Goal: Check status

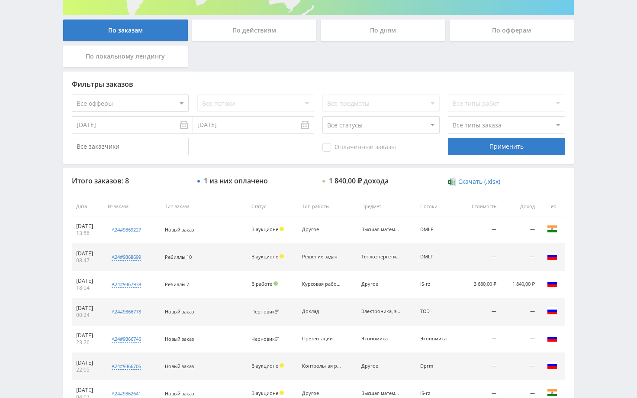
scroll to position [173, 0]
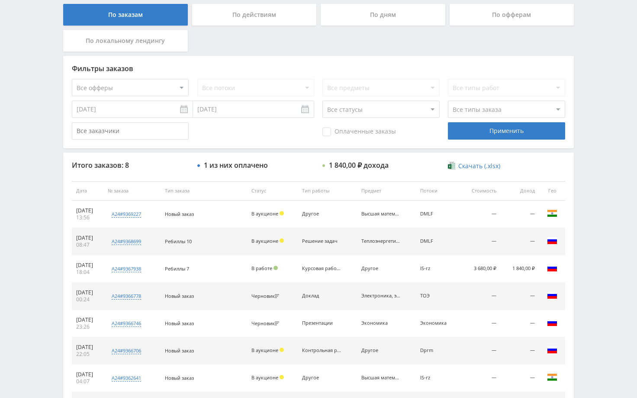
click at [591, 191] on div "Telegram-канал Инструменты База знаний Ваш менеджер: [PERSON_NAME] Online @edug…" at bounding box center [318, 154] width 637 height 655
click at [577, 214] on div "По заказам По действиям По дням По офферам По локальному лендингу Фильтры заказ…" at bounding box center [319, 160] width 520 height 547
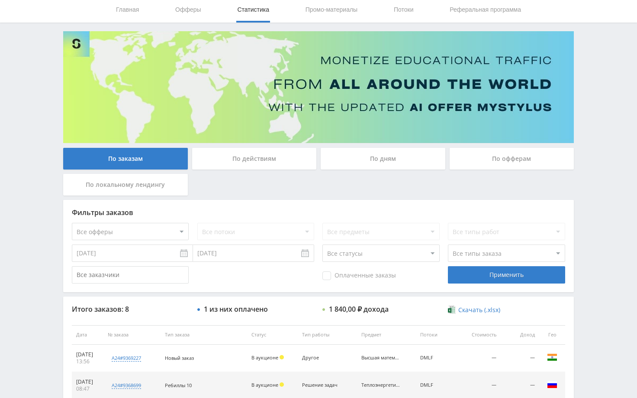
scroll to position [0, 0]
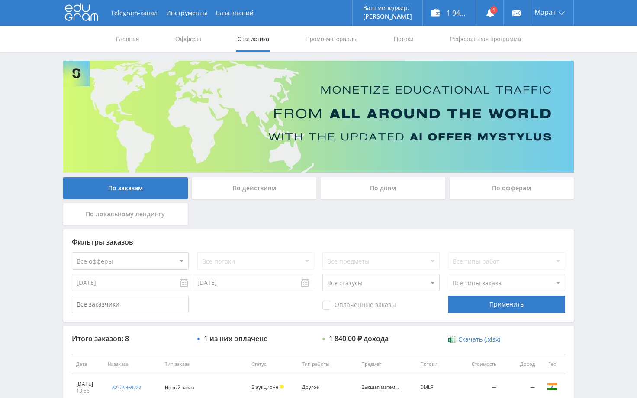
click at [588, 128] on div "Telegram-канал Инструменты База знаний Ваш менеджер: [PERSON_NAME] Online @edug…" at bounding box center [318, 327] width 637 height 655
click at [491, 16] on use at bounding box center [491, 13] width 8 height 9
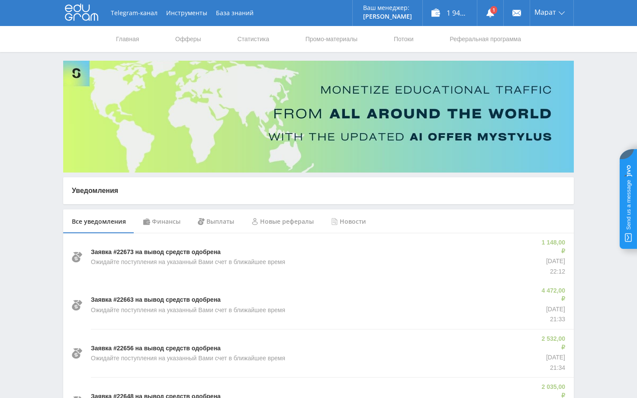
click at [163, 223] on div "Финансы" at bounding box center [162, 221] width 55 height 24
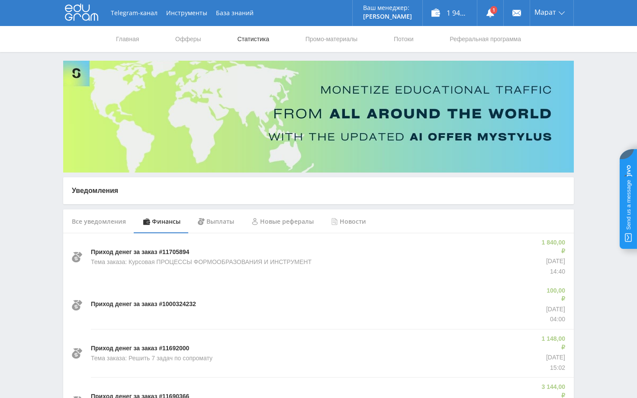
click at [244, 37] on link "Статистика" at bounding box center [253, 39] width 34 height 26
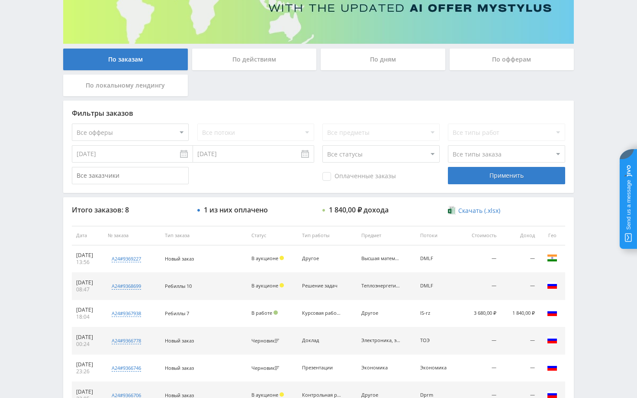
scroll to position [173, 0]
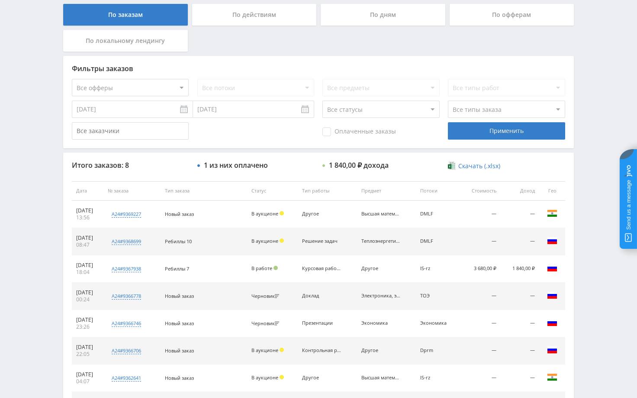
click at [588, 249] on div "Telegram-канал Инструменты База знаний Ваш менеджер: [PERSON_NAME] Online @edug…" at bounding box center [318, 154] width 637 height 655
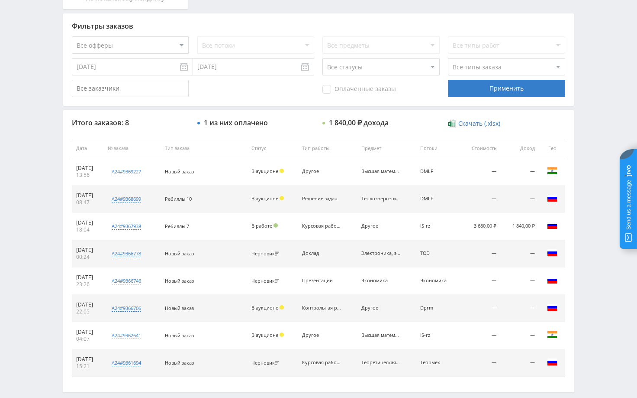
scroll to position [128, 0]
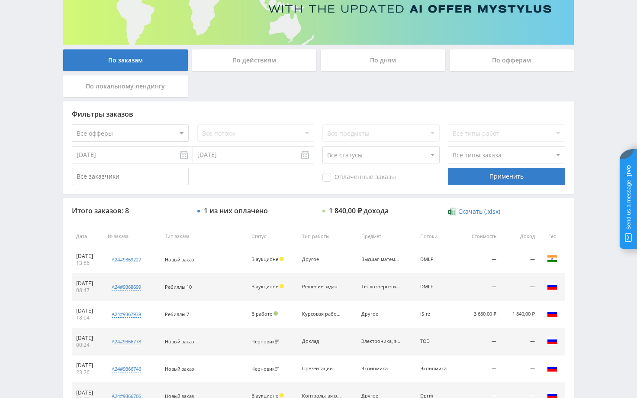
click at [587, 105] on div "Telegram-канал Инструменты База знаний Ваш менеджер: Alex Alex Online @edugram_…" at bounding box center [318, 199] width 637 height 655
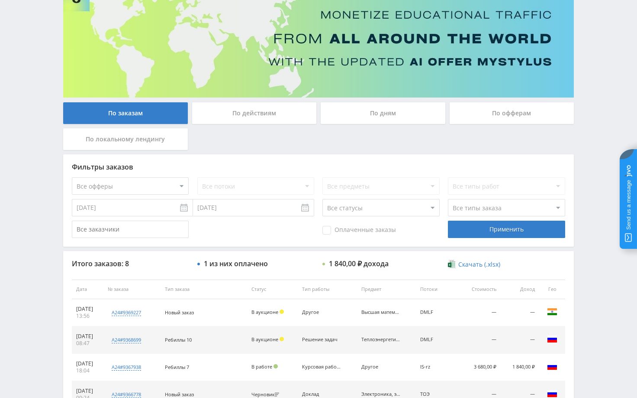
scroll to position [0, 0]
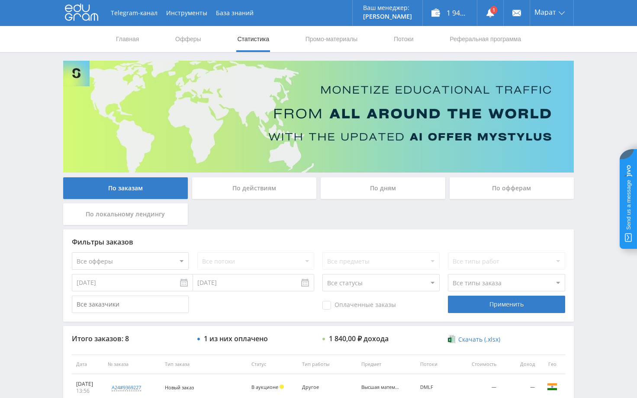
click at [585, 111] on div "Telegram-канал Инструменты База знаний Ваш менеджер: Alex Alex Online @edugram_…" at bounding box center [318, 327] width 637 height 655
click at [596, 114] on div "Telegram-канал Инструменты База знаний Ваш менеджер: [PERSON_NAME] Online @edug…" at bounding box center [318, 327] width 637 height 655
click at [592, 98] on div "Telegram-канал Инструменты База знаний Ваш менеджер: [PERSON_NAME] Alex Online …" at bounding box center [318, 327] width 637 height 655
click at [588, 96] on div "Telegram-канал Инструменты База знаний Ваш менеджер: [PERSON_NAME] Alex Online …" at bounding box center [318, 327] width 637 height 655
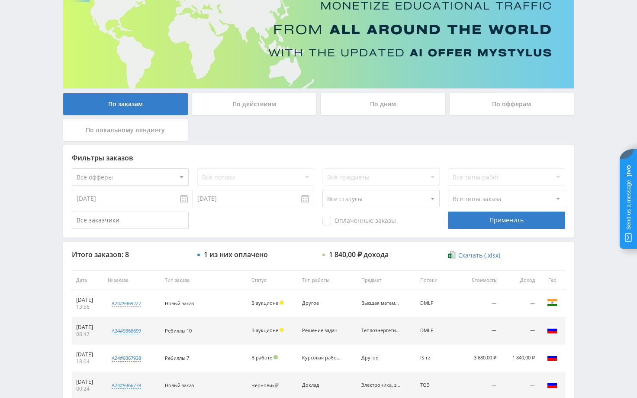
scroll to position [217, 0]
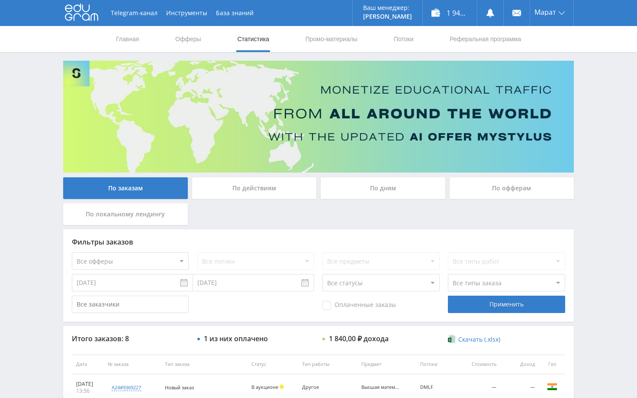
click at [585, 149] on div "Telegram-канал Инструменты База знаний Ваш менеджер: [PERSON_NAME] Online @edug…" at bounding box center [318, 327] width 637 height 655
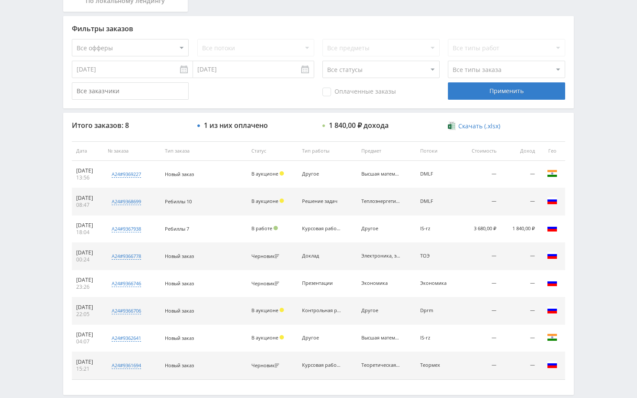
scroll to position [217, 0]
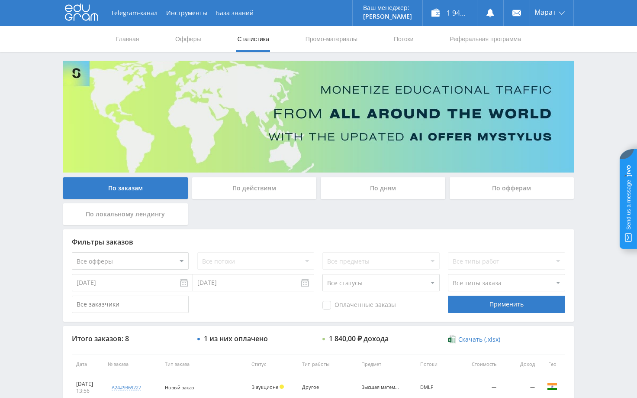
click at [592, 138] on div "Telegram-канал Инструменты База знаний Ваш менеджер: [PERSON_NAME] Online @edug…" at bounding box center [318, 327] width 637 height 655
click at [602, 107] on div "Telegram-канал Инструменты База знаний Ваш менеджер: [PERSON_NAME] Online @edug…" at bounding box center [318, 327] width 637 height 655
click at [603, 108] on div "Telegram-канал Инструменты База знаний Ваш менеджер: [PERSON_NAME] Online @edug…" at bounding box center [318, 327] width 637 height 655
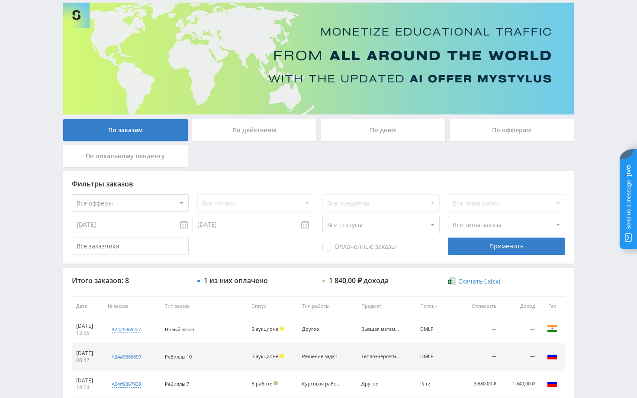
scroll to position [173, 0]
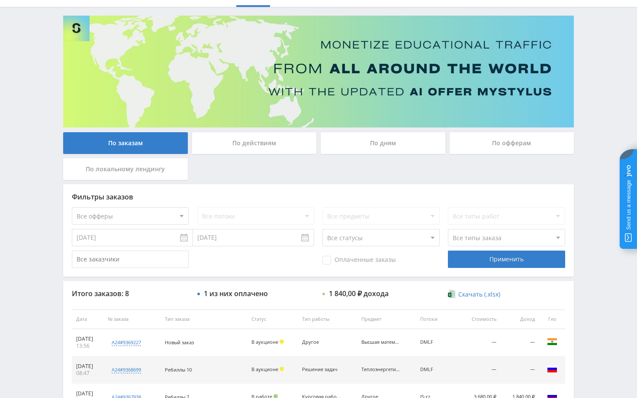
scroll to position [173, 0]
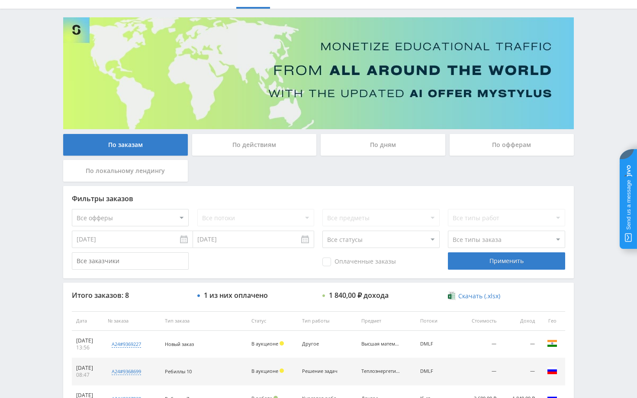
click at [607, 113] on div "Telegram-канал Инструменты База знаний Ваш менеджер: [PERSON_NAME] Online @edug…" at bounding box center [318, 284] width 637 height 655
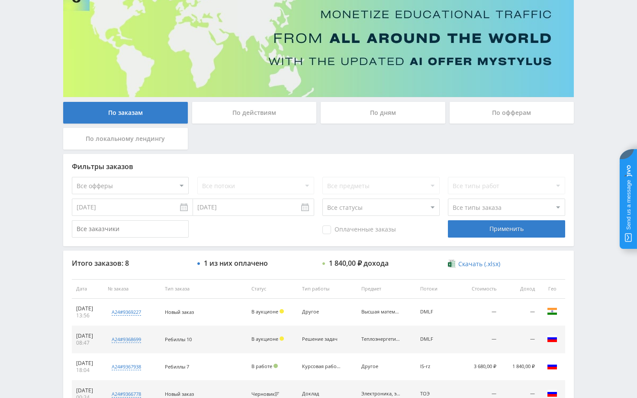
scroll to position [0, 0]
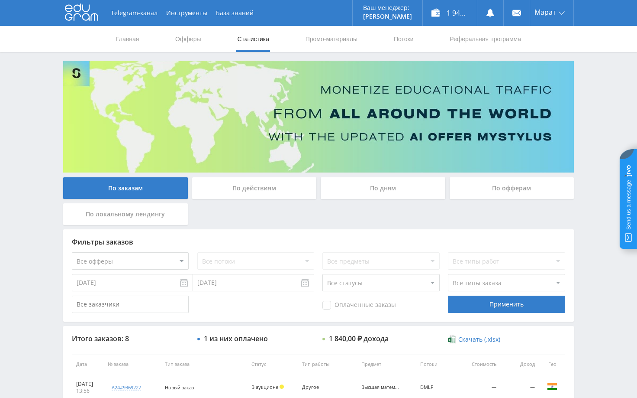
click at [603, 104] on div "Telegram-канал Инструменты База знаний Ваш менеджер: [PERSON_NAME] Online @edug…" at bounding box center [318, 327] width 637 height 655
